Goal: Task Accomplishment & Management: Complete application form

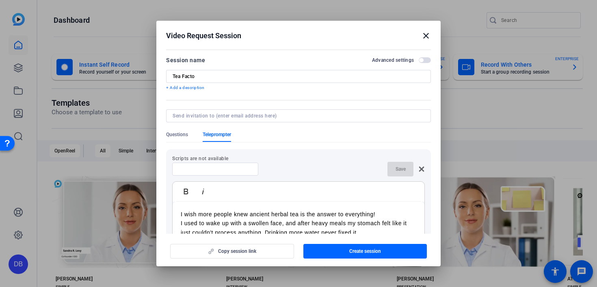
scroll to position [86, 0]
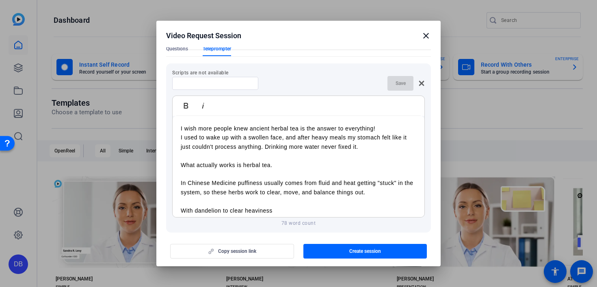
click at [420, 33] on div "Video Request Session close" at bounding box center [298, 36] width 265 height 10
click at [424, 35] on mat-icon "close" at bounding box center [426, 36] width 10 height 10
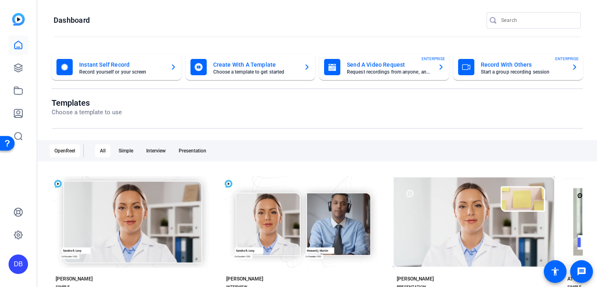
click at [425, 63] on mat-card-title "Send A Video Request" at bounding box center [389, 65] width 84 height 10
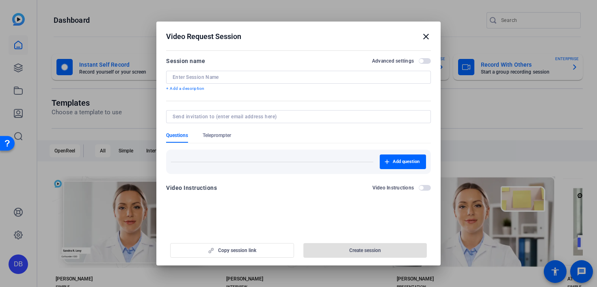
click at [277, 79] on input at bounding box center [299, 77] width 252 height 6
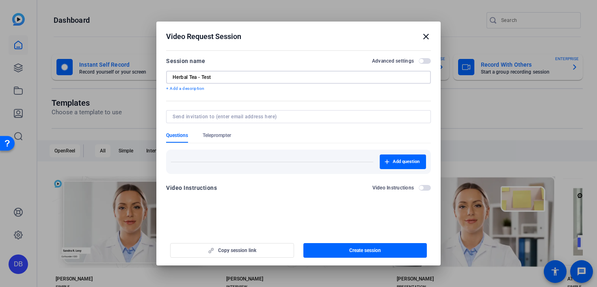
type input "Herbal Tea - Test"
click at [257, 117] on input at bounding box center [297, 116] width 249 height 6
type input "[EMAIL_ADDRESS][DOMAIN_NAME]"
click at [222, 134] on form "Session name Advanced settings Herbal Tea - Test + Add a description Questions …" at bounding box center [298, 126] width 265 height 141
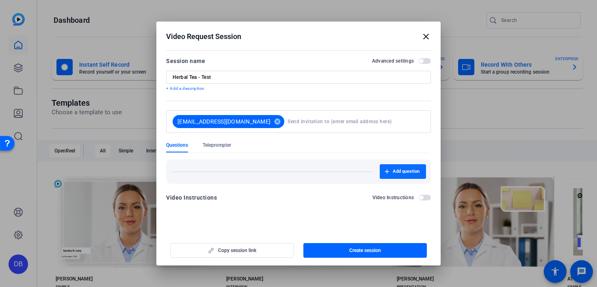
click at [395, 166] on span "button" at bounding box center [403, 171] width 46 height 19
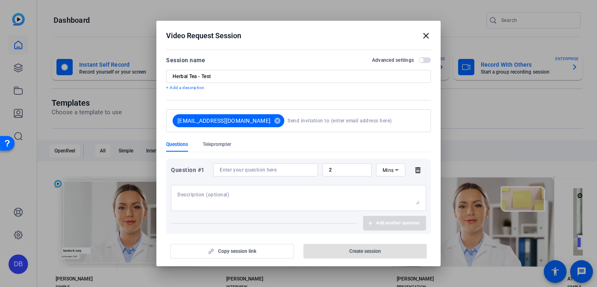
scroll to position [34, 0]
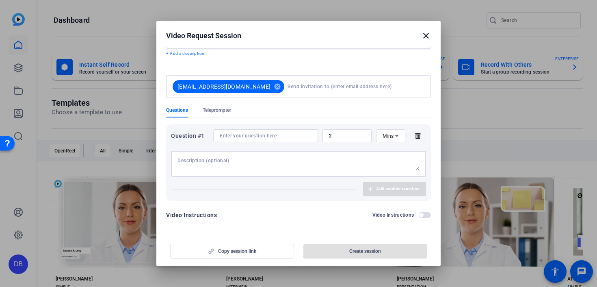
click at [268, 161] on textarea at bounding box center [298, 163] width 242 height 13
click at [422, 217] on span "button" at bounding box center [425, 215] width 12 height 6
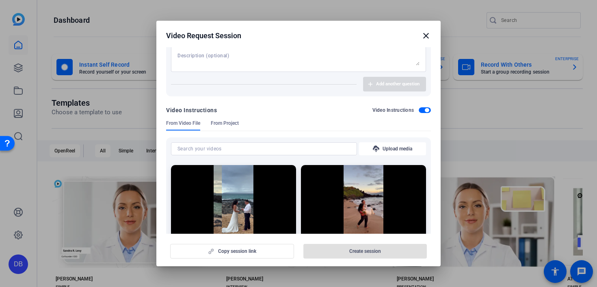
scroll to position [205, 0]
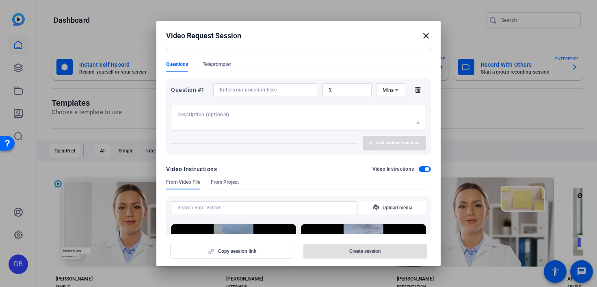
click at [425, 169] on span "button" at bounding box center [427, 169] width 4 height 4
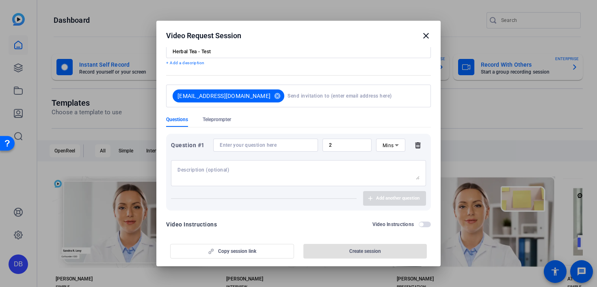
scroll to position [24, 0]
click at [234, 173] on textarea at bounding box center [298, 173] width 242 height 13
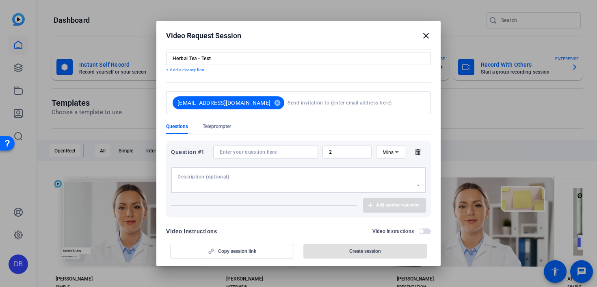
scroll to position [17, 0]
click at [210, 121] on div at bounding box center [298, 119] width 265 height 9
click at [211, 124] on span "Teleprompter" at bounding box center [217, 126] width 28 height 6
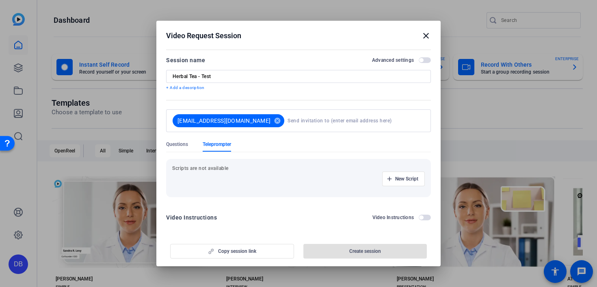
click at [209, 167] on p "Scripts are not available" at bounding box center [298, 168] width 253 height 6
click at [400, 178] on span "New Script" at bounding box center [406, 178] width 23 height 6
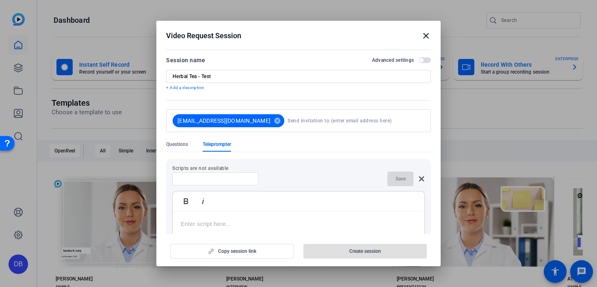
scroll to position [40, 0]
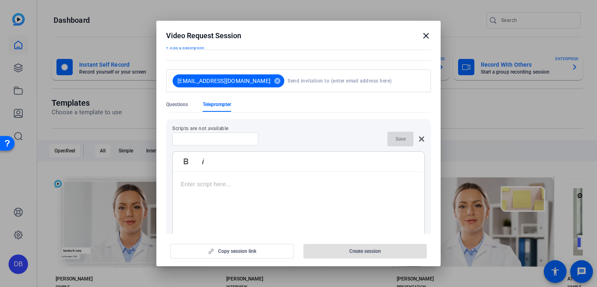
click at [225, 194] on div at bounding box center [299, 222] width 252 height 102
